Goal: Task Accomplishment & Management: Manage account settings

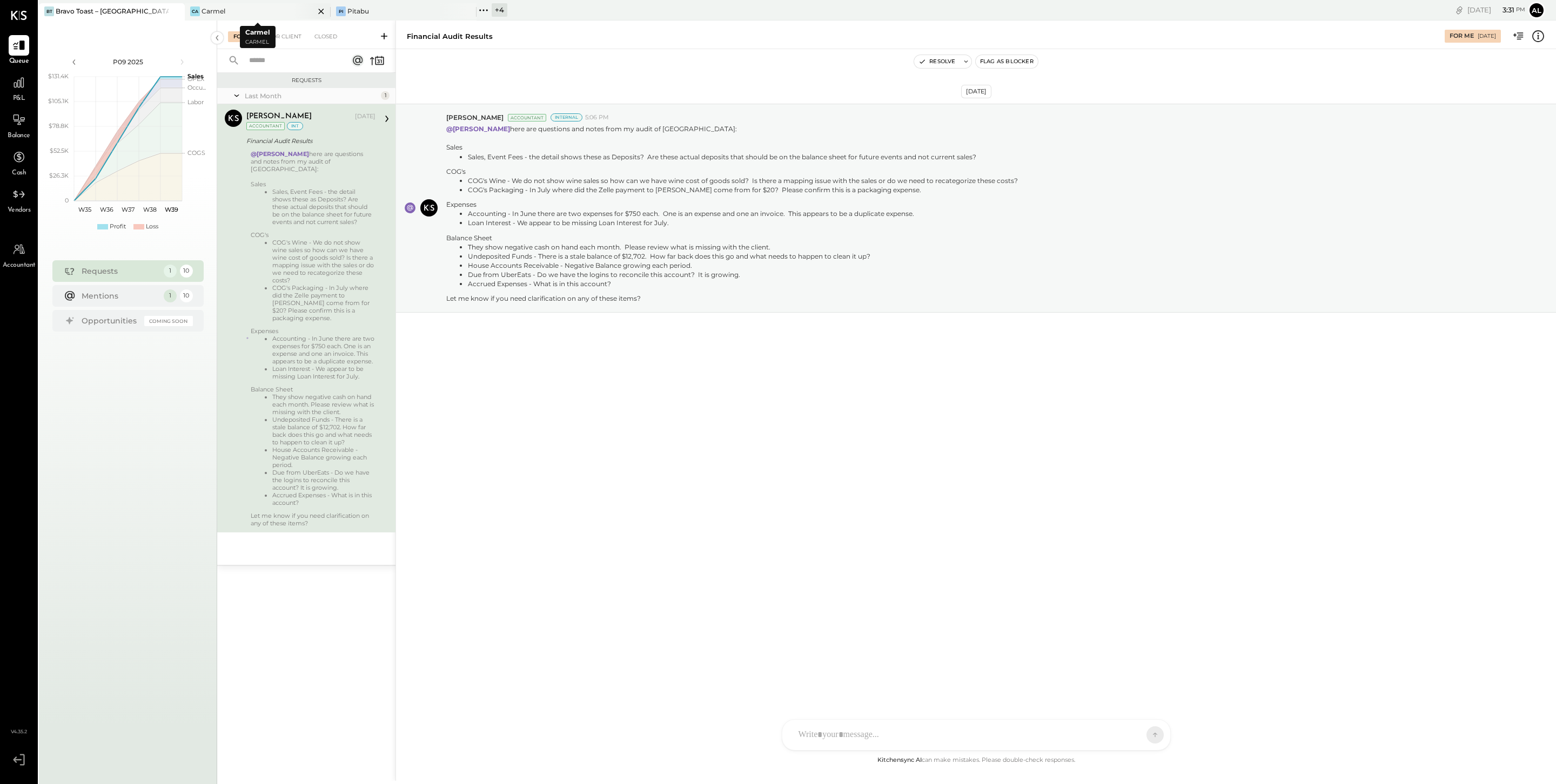
click at [256, 12] on div "Ca Carmel" at bounding box center [250, 12] width 130 height 10
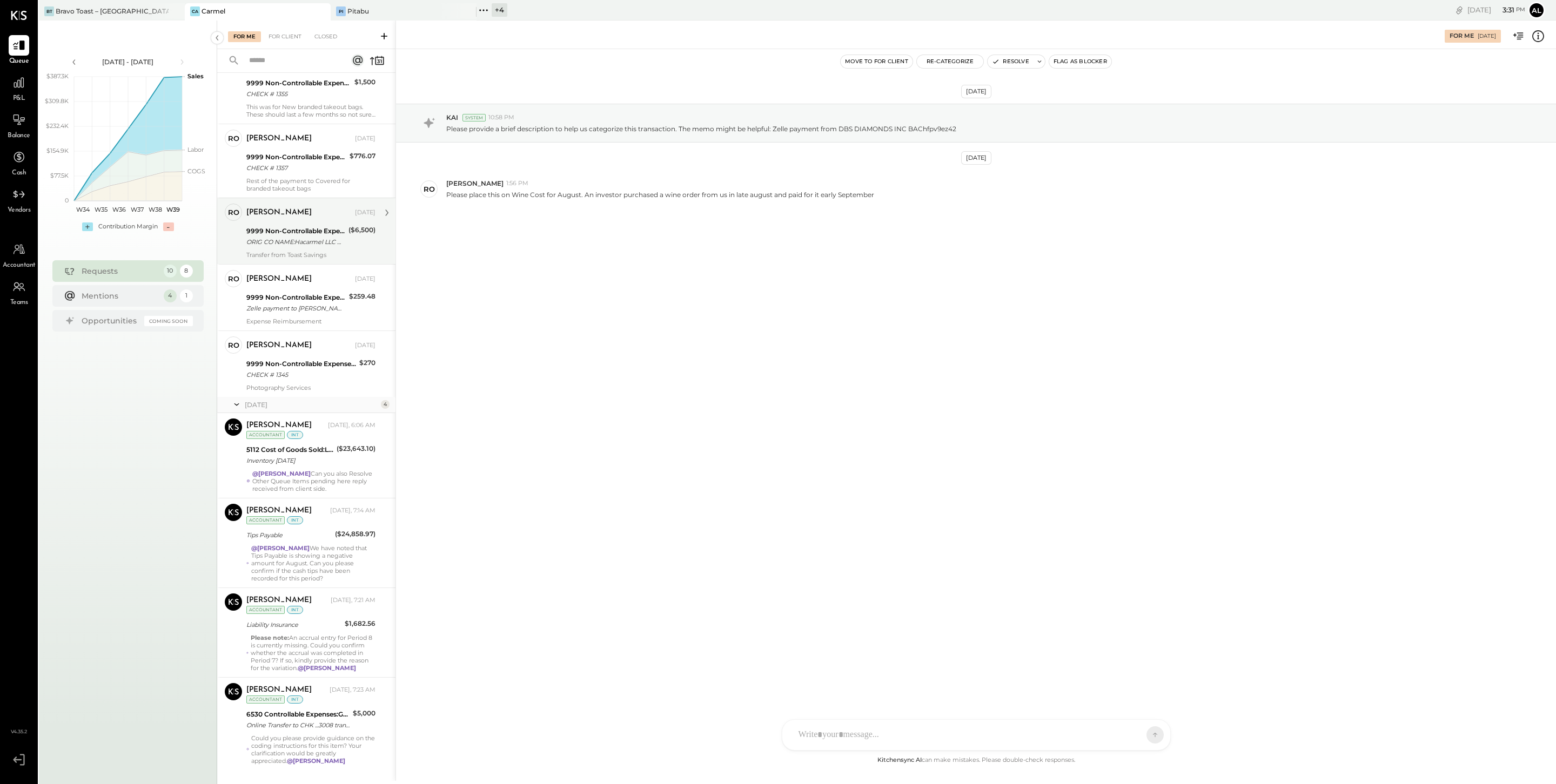
scroll to position [163, 0]
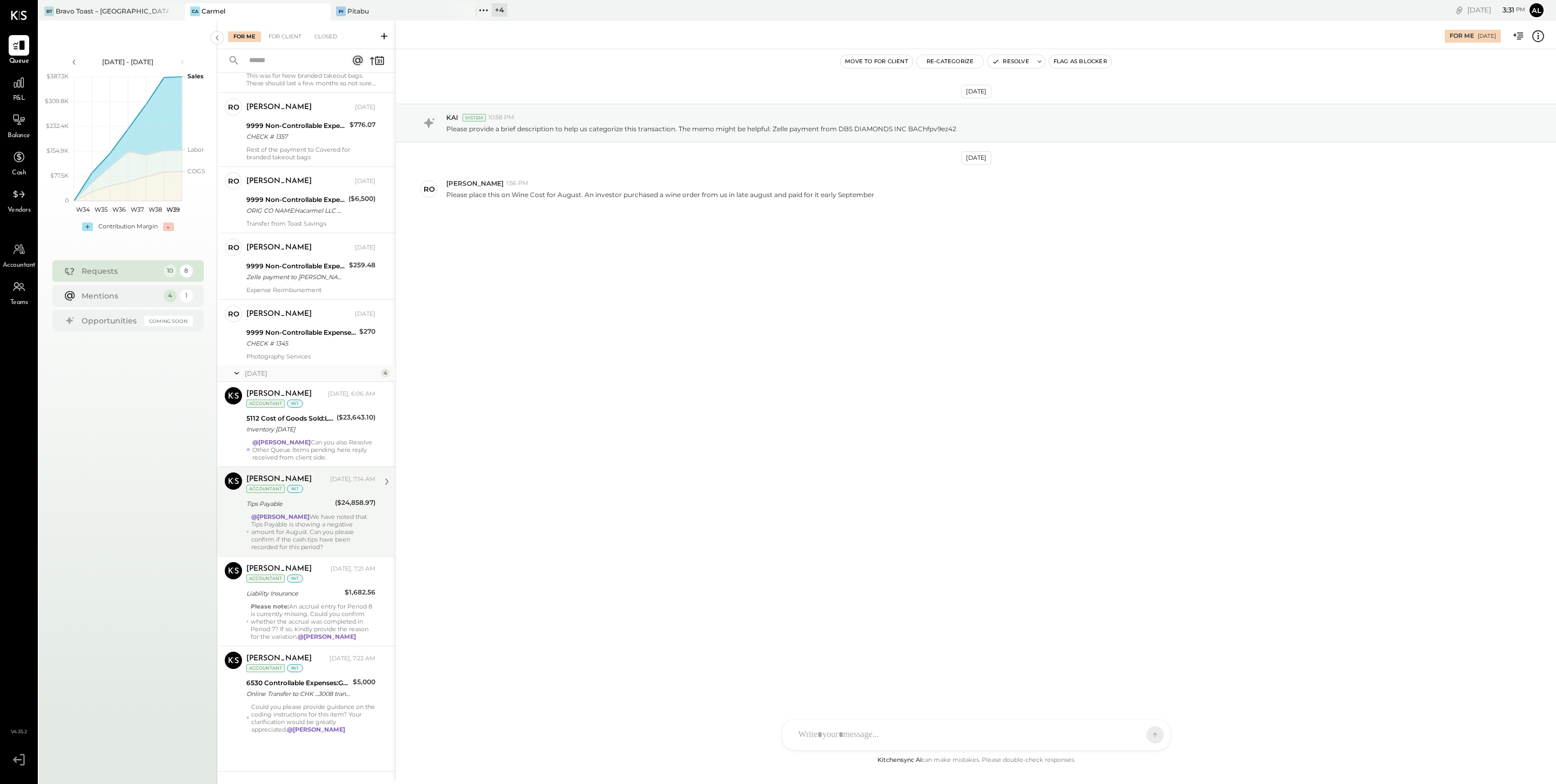
click at [325, 539] on div "@[PERSON_NAME] We have noted that Tips Payable is showing a negative amount for…" at bounding box center [313, 532] width 125 height 38
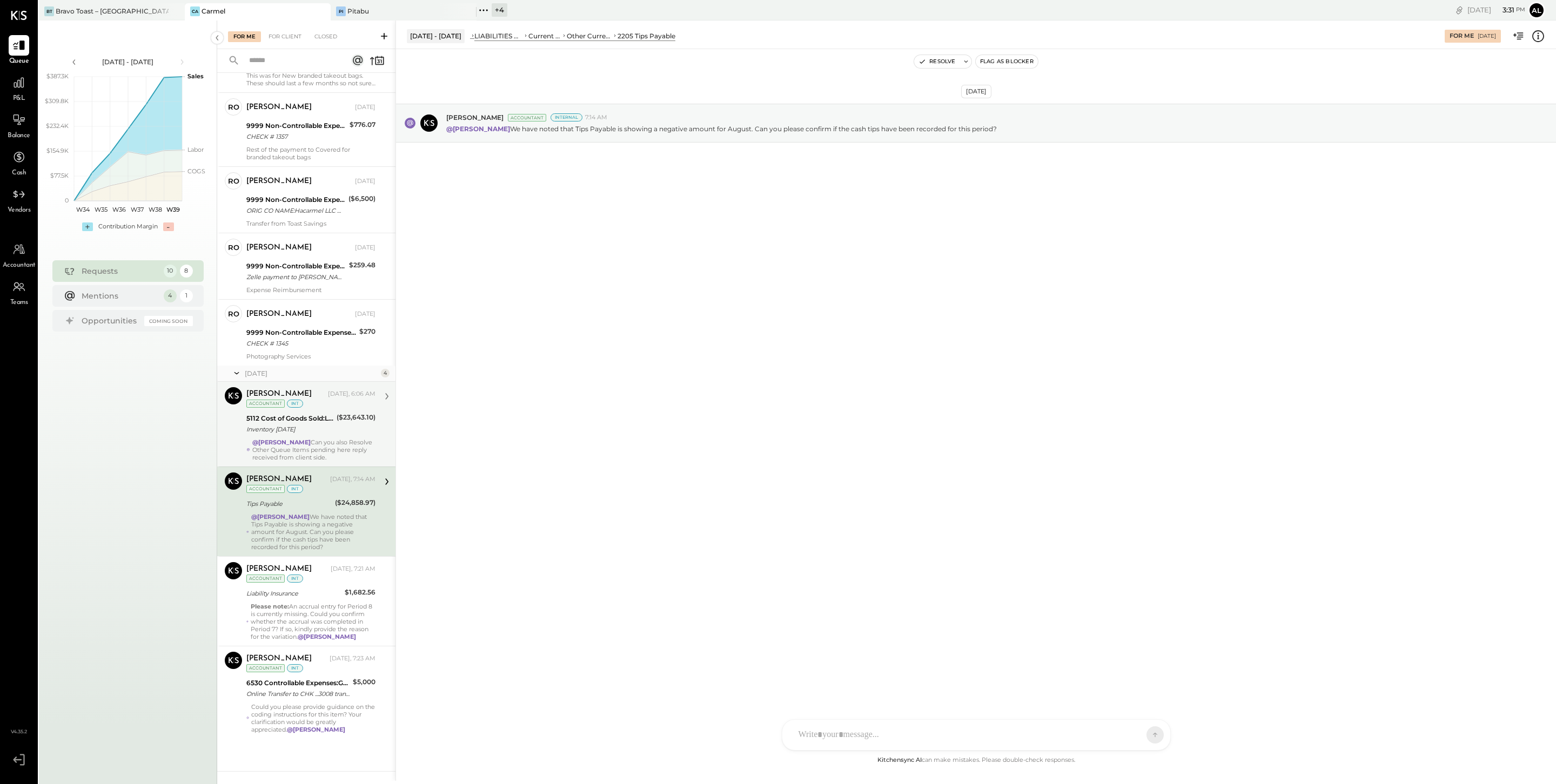
click at [307, 428] on div "Inventory [DATE]" at bounding box center [289, 429] width 87 height 11
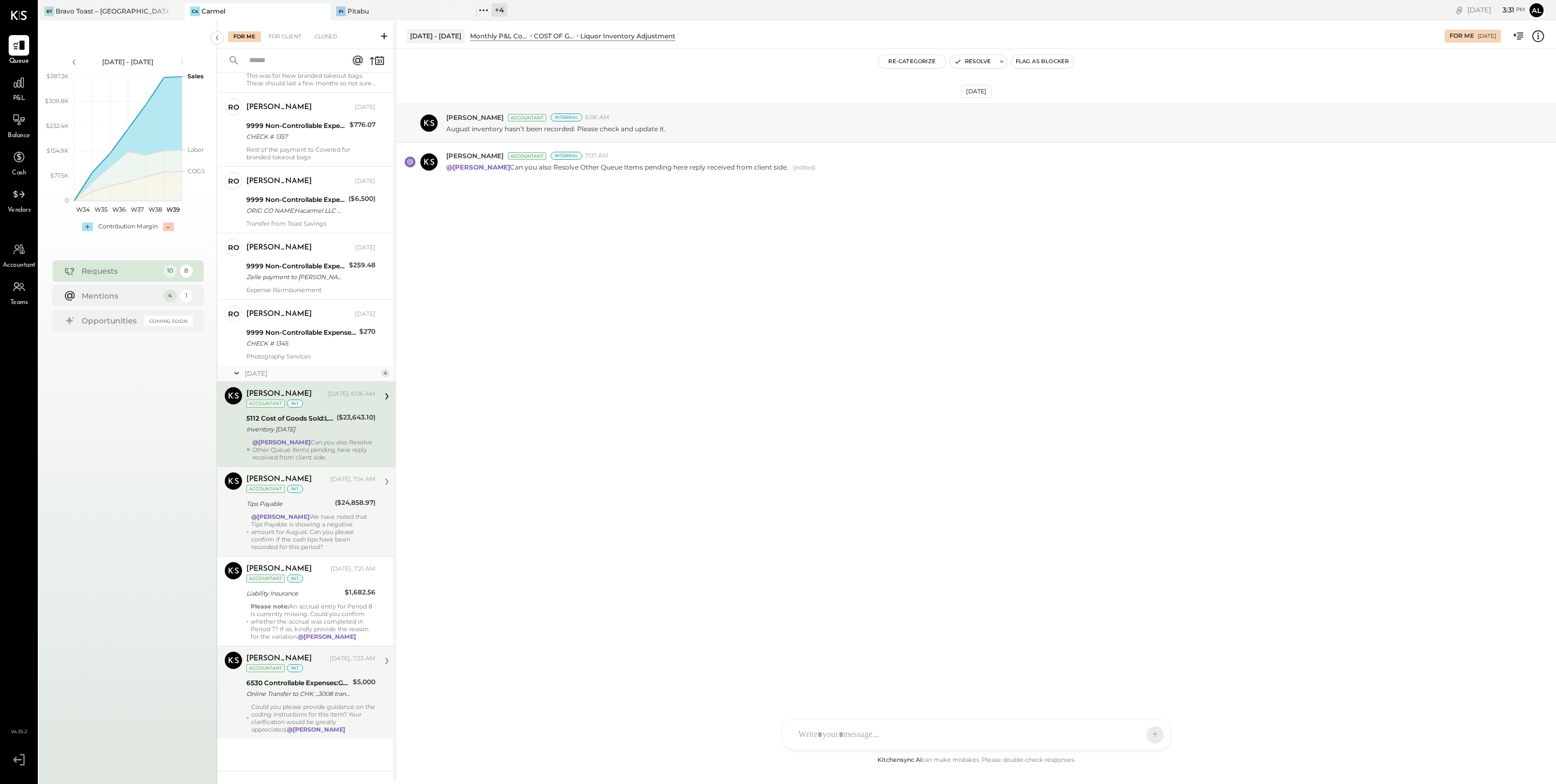
click at [304, 717] on div "Could you please provide guidance on the coding instructions for this item? You…" at bounding box center [313, 718] width 125 height 30
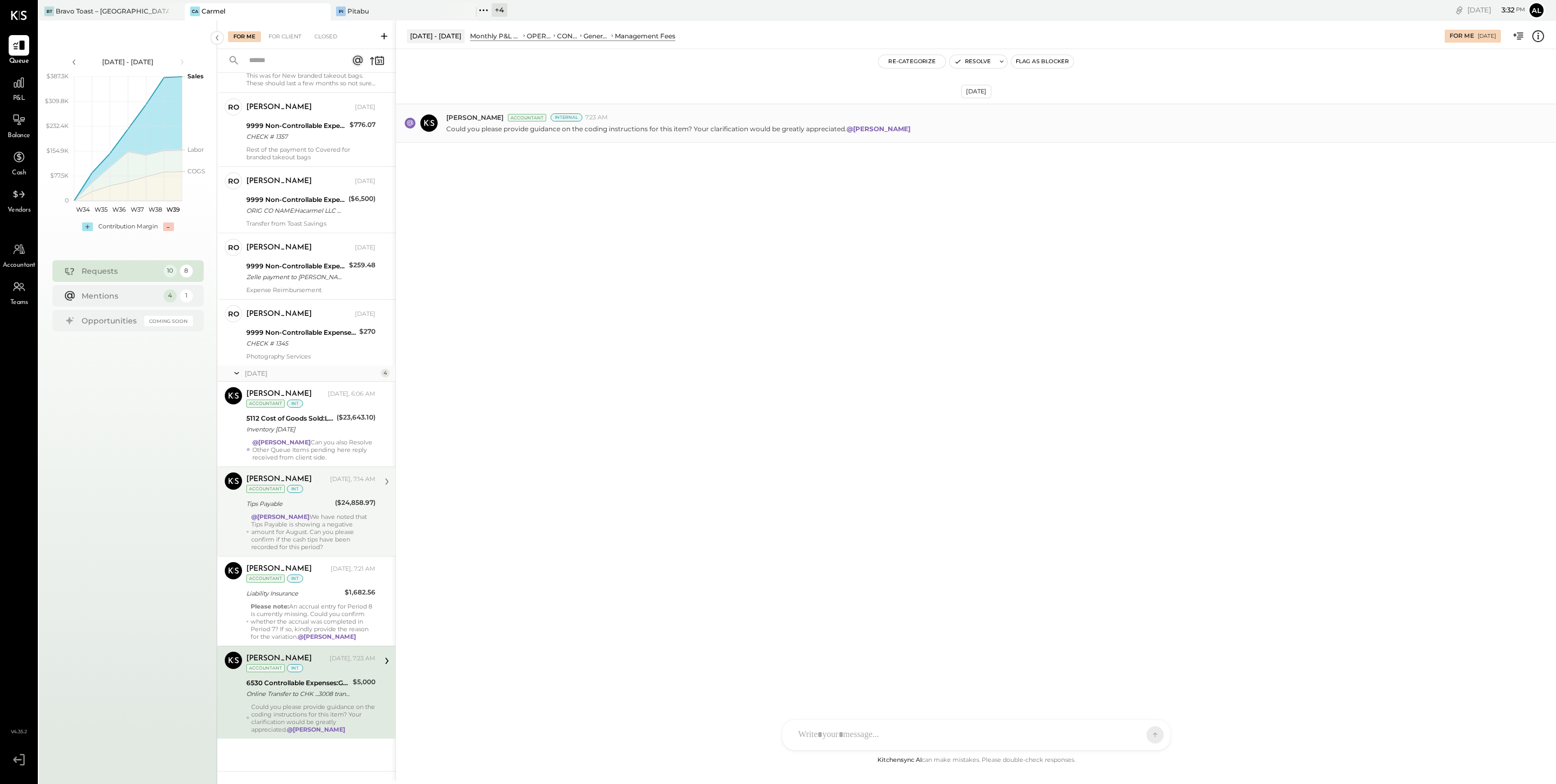
click at [464, 119] on span "[PERSON_NAME]" at bounding box center [475, 117] width 58 height 9
click at [304, 595] on div "Liability Insurance" at bounding box center [294, 593] width 95 height 11
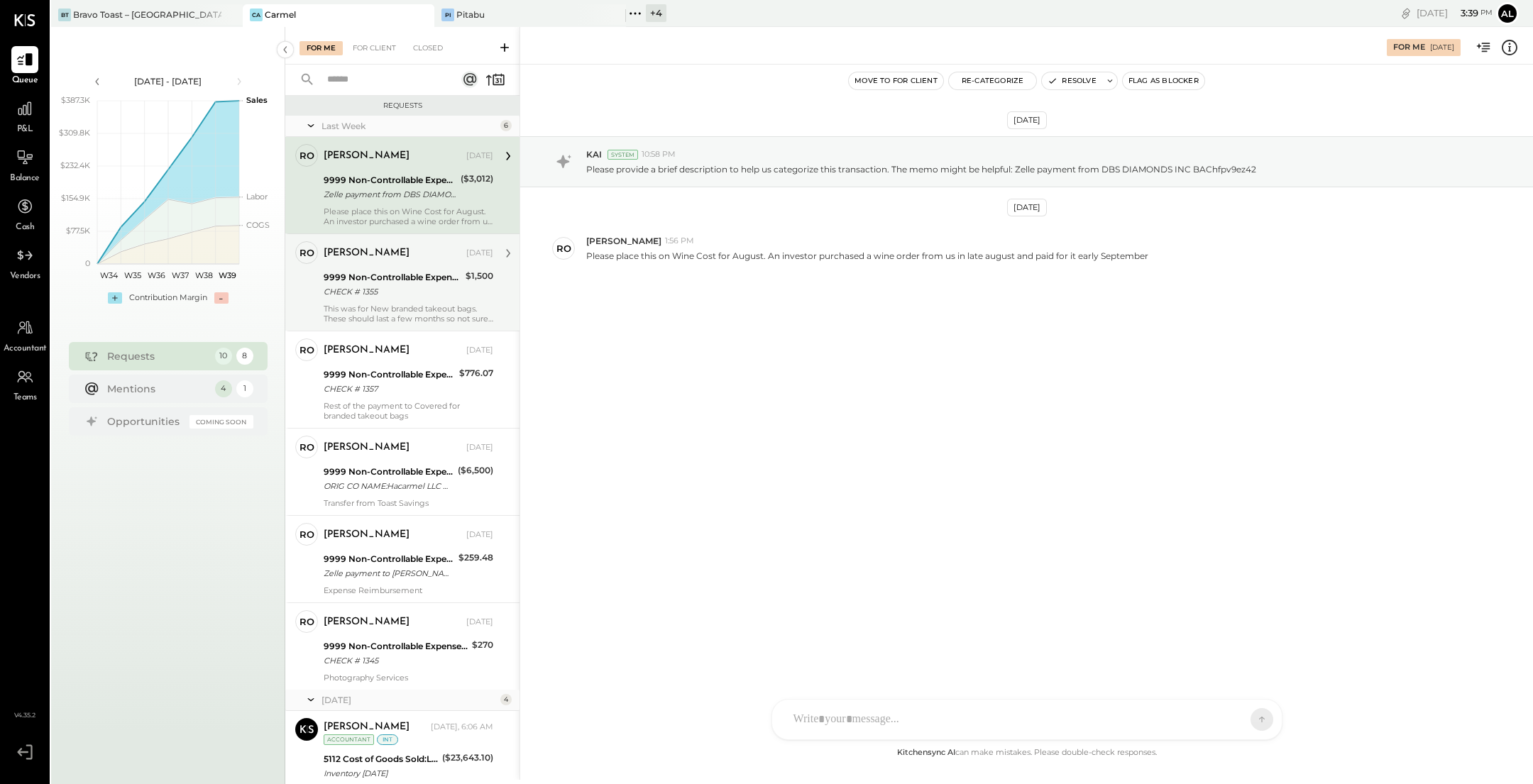
click at [428, 288] on div "CHECK # 1355" at bounding box center [392, 291] width 138 height 14
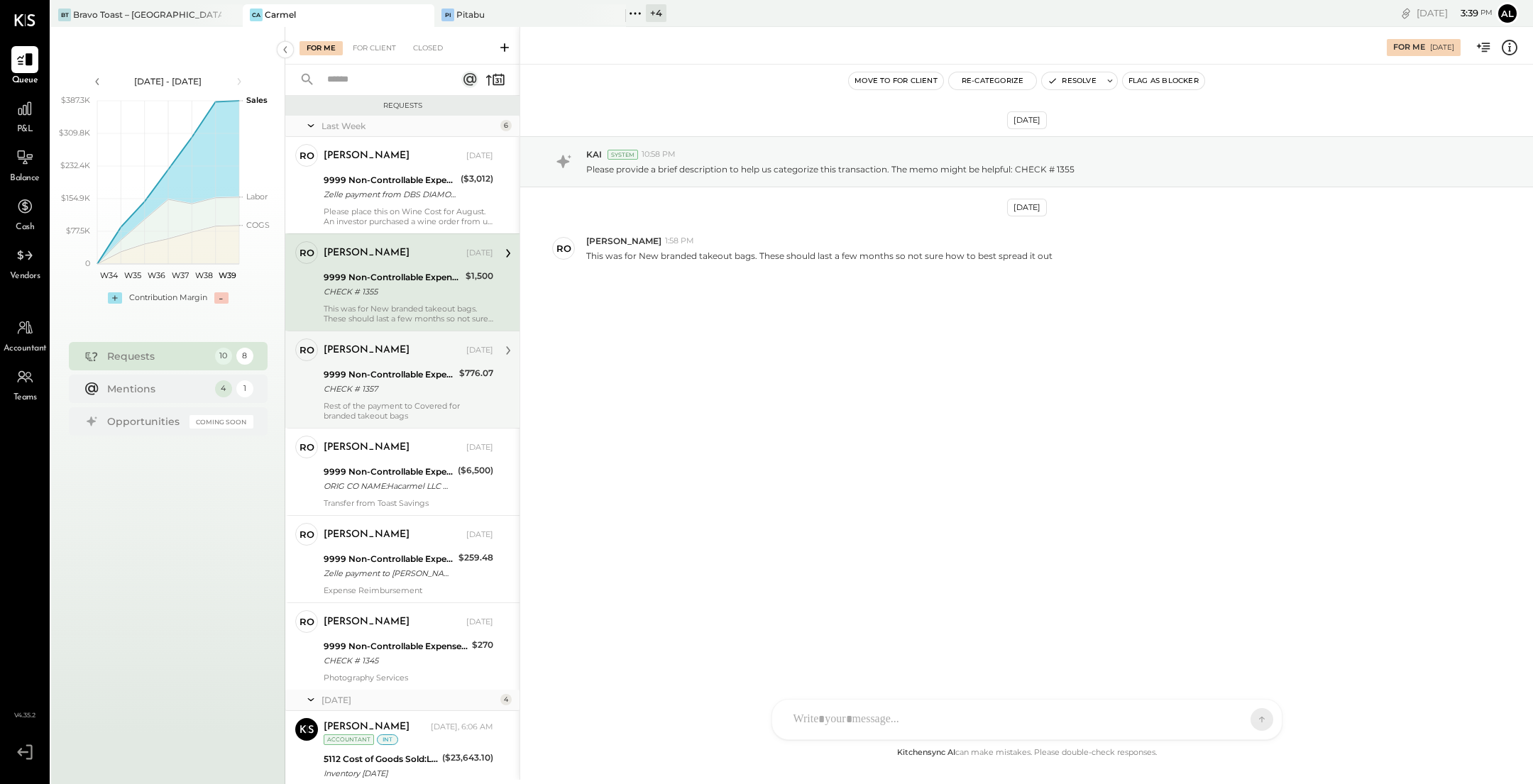
click at [400, 377] on div "9999 Non-Controllable Expenses:Other Income and Expenses:To Be Classified" at bounding box center [389, 375] width 131 height 14
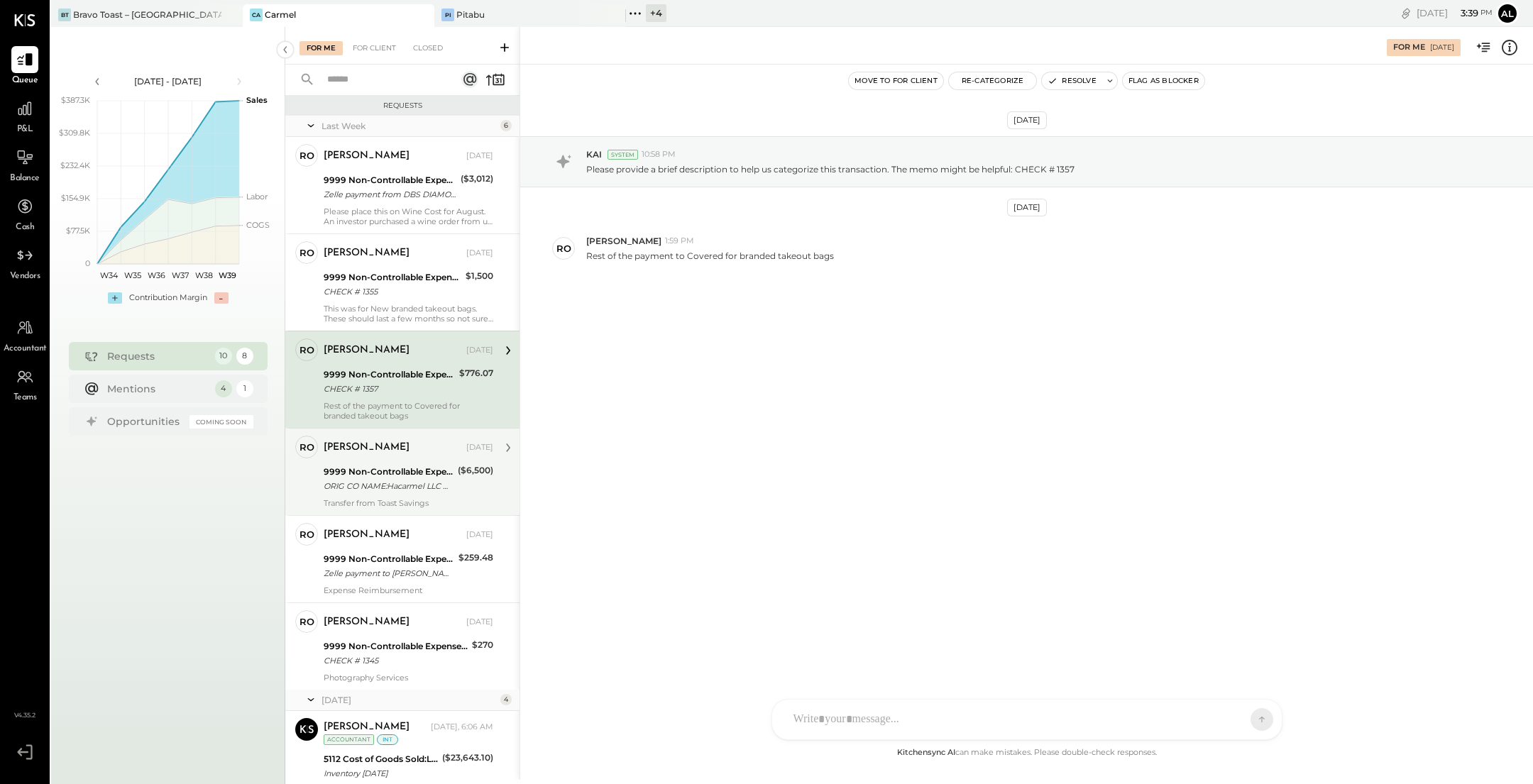
click at [371, 470] on div "9999 Non-Controllable Expenses:Other Income and Expenses:To Be Classified" at bounding box center [388, 471] width 130 height 14
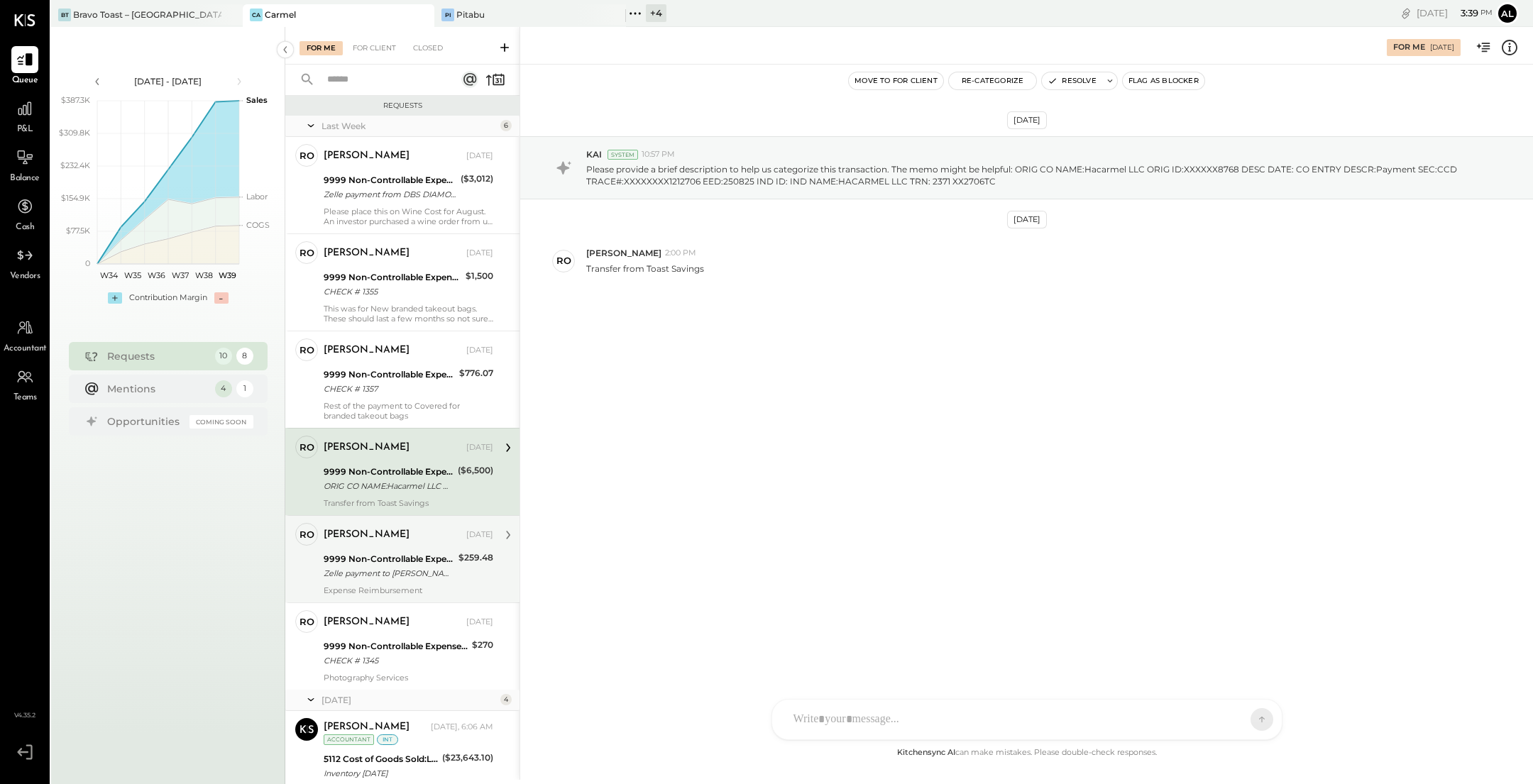
click at [362, 572] on div "Zelle payment to [PERSON_NAME] JPM99blqkejv" at bounding box center [389, 573] width 131 height 14
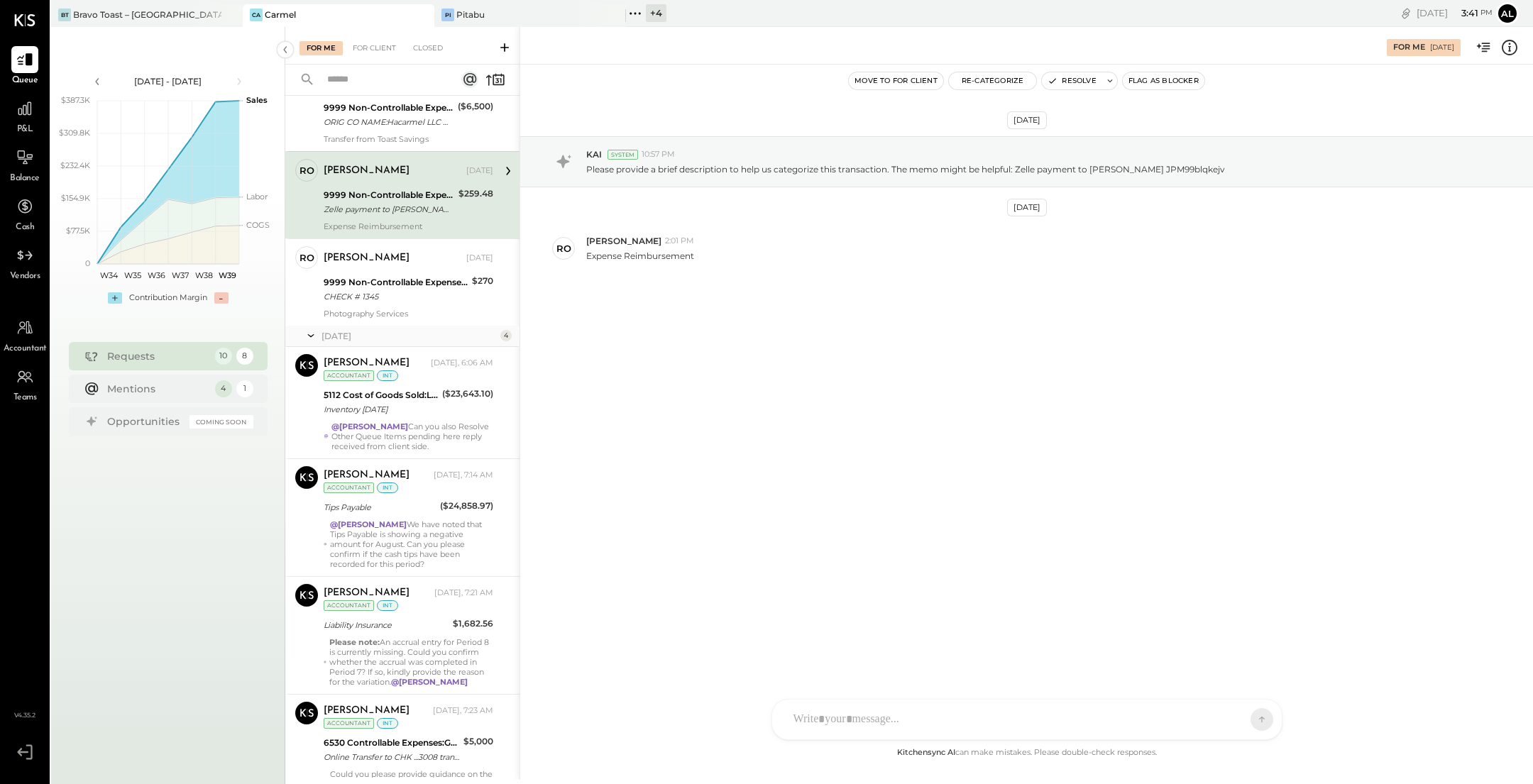
scroll to position [442, 0]
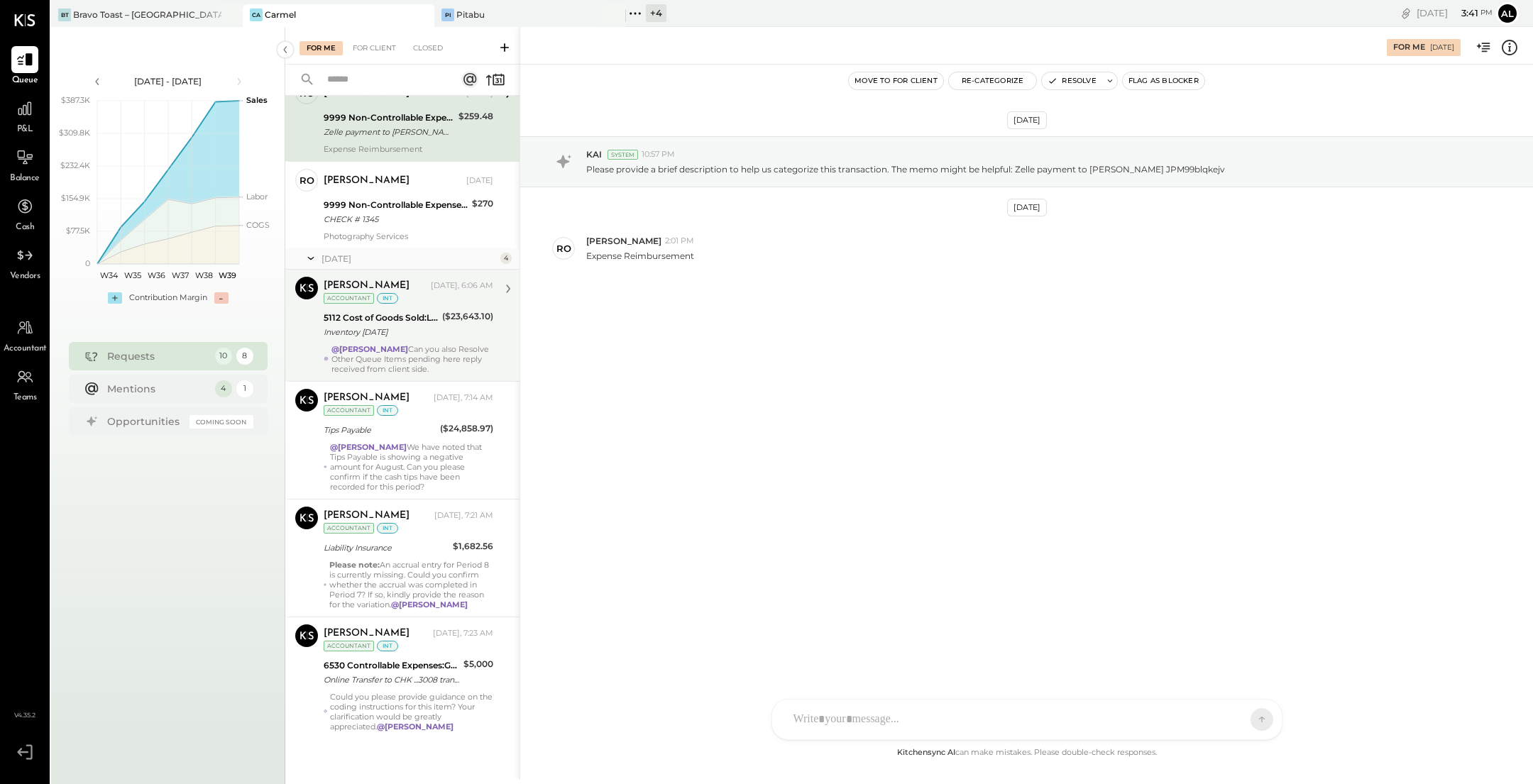
click at [439, 344] on div "@[PERSON_NAME] Can you also Resolve Other Queue Items pending here reply receiv…" at bounding box center [411, 359] width 162 height 30
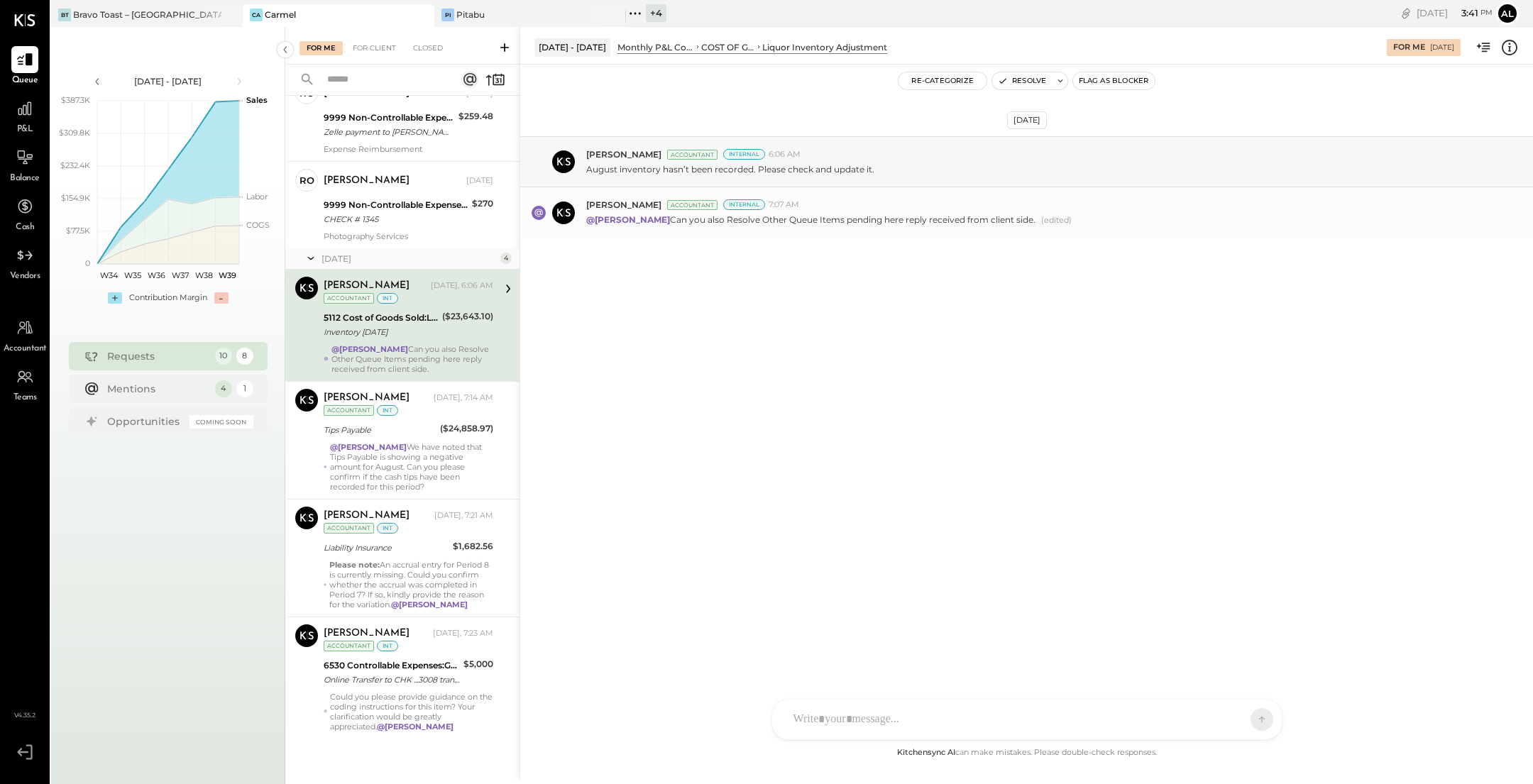
drag, startPoint x: 1037, startPoint y: 223, endPoint x: 771, endPoint y: 218, distance: 266.0
click at [771, 218] on div "@[PERSON_NAME] Can you also Resolve Other Queue Items pending here reply receiv…" at bounding box center [1054, 218] width 935 height 16
click at [711, 281] on div "[DATE] [PERSON_NAME] Accountant Internal 6:06 AM August inventory hasn’t been r…" at bounding box center [1026, 222] width 1013 height 244
drag, startPoint x: 673, startPoint y: 218, endPoint x: 1037, endPoint y: 221, distance: 364.0
click at [1037, 221] on div "@[PERSON_NAME] Can you also Resolve Other Queue Items pending here reply receiv…" at bounding box center [1054, 218] width 935 height 16
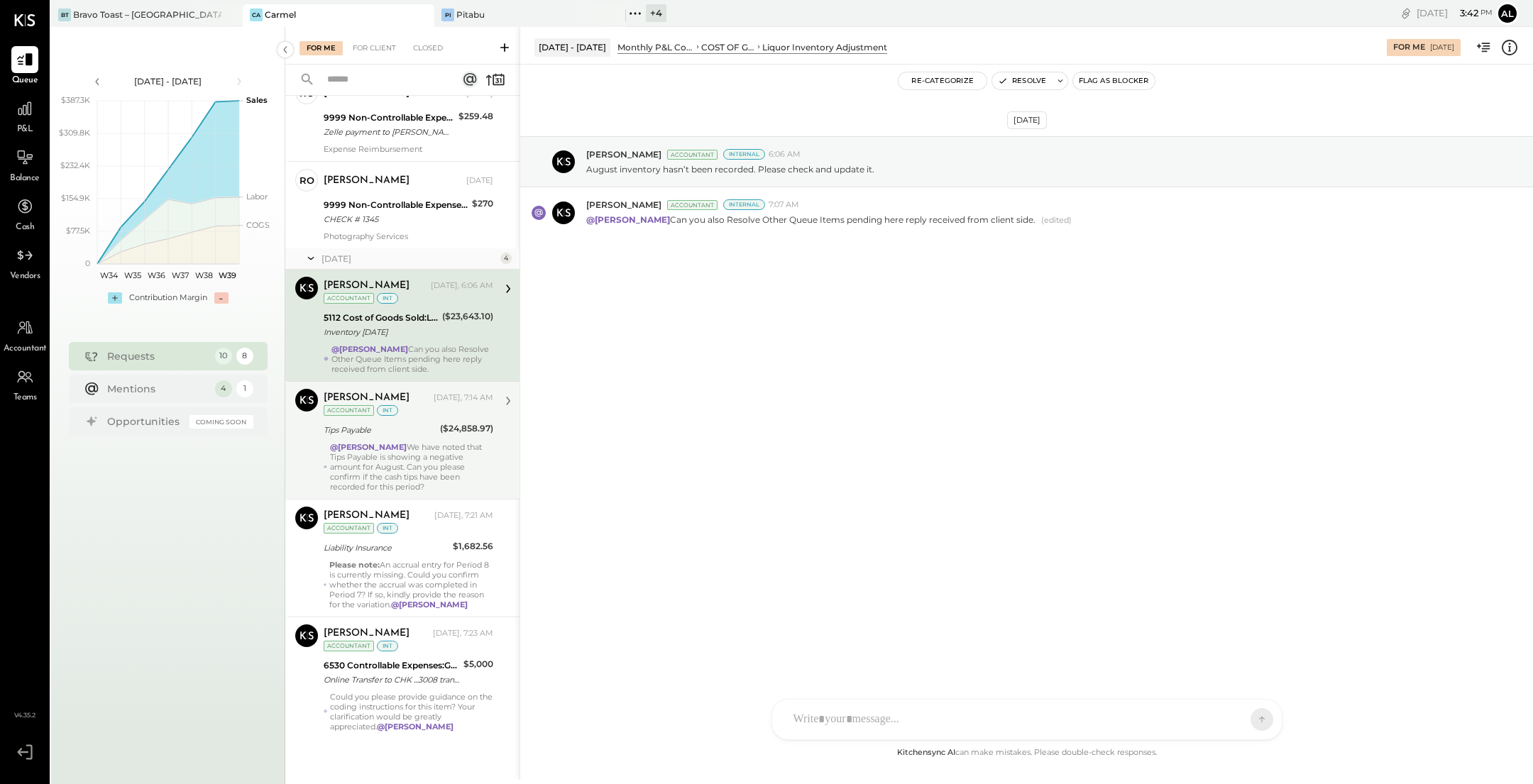
click at [443, 465] on div "@[PERSON_NAME] We have noted that Tips Payable is showing a negative amount for…" at bounding box center [411, 466] width 164 height 50
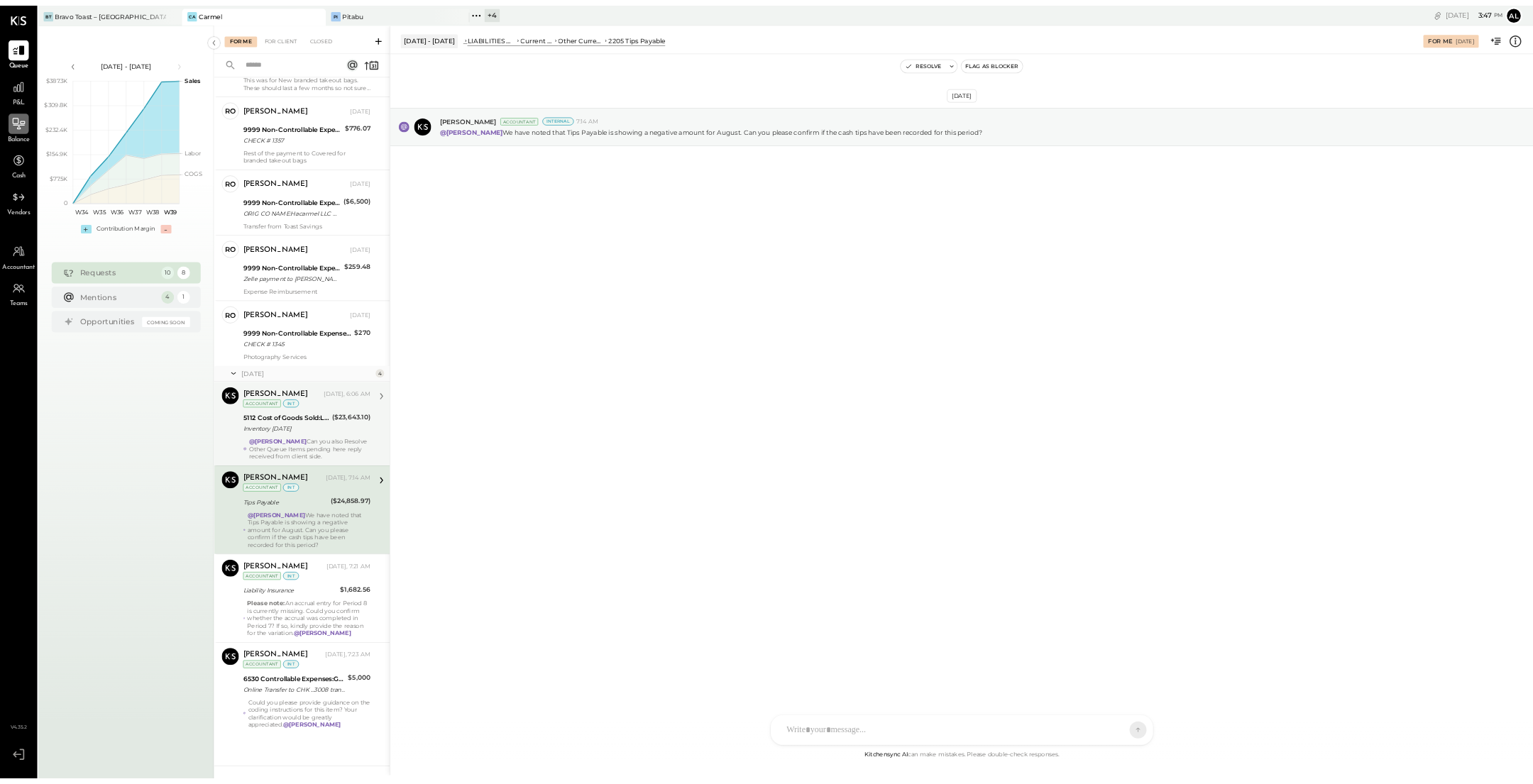
scroll to position [206, 0]
